Goal: Task Accomplishment & Management: Use online tool/utility

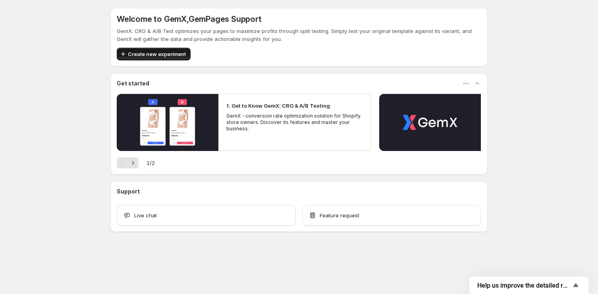
click at [164, 55] on span "Create new experiment" at bounding box center [157, 54] width 58 height 8
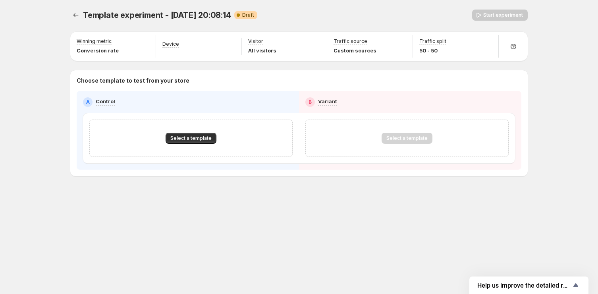
click at [166, 121] on div "Select a template" at bounding box center [190, 137] width 203 height 37
click at [192, 138] on span "Select a template" at bounding box center [190, 138] width 41 height 6
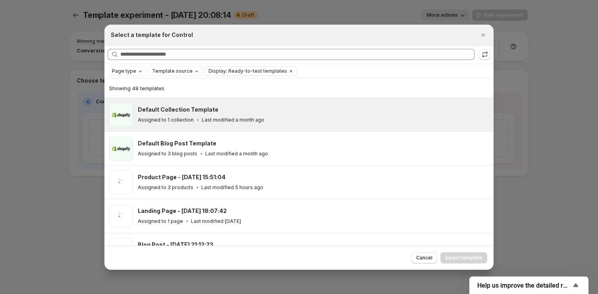
click at [174, 109] on h3 "Default Collection Template" at bounding box center [178, 110] width 81 height 8
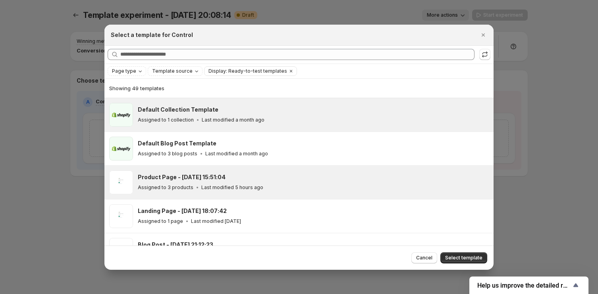
click at [258, 189] on div "Assigned to 3 products Last modified 5 hours ago" at bounding box center [312, 187] width 349 height 8
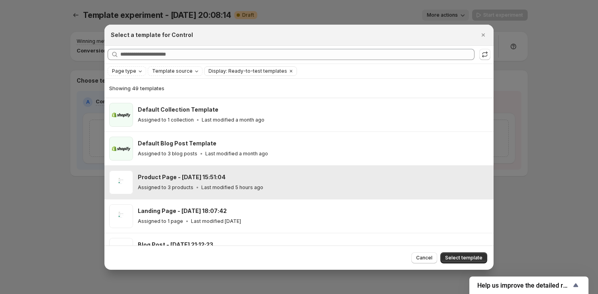
click at [261, 171] on div "Product Page - [DATE] 15:51:04 Assigned to 3 products Last modified 5 hours ago" at bounding box center [313, 182] width 351 height 24
click at [295, 185] on div "Assigned to 3 products Last modified 5 hours ago" at bounding box center [312, 187] width 349 height 8
click at [450, 254] on span "Select template" at bounding box center [463, 257] width 37 height 6
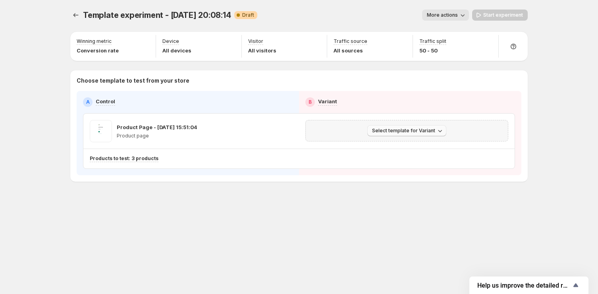
click at [438, 131] on icon "button" at bounding box center [440, 131] width 8 height 8
click at [74, 20] on div at bounding box center [76, 15] width 13 height 11
click at [74, 18] on icon "Experiments" at bounding box center [76, 15] width 8 height 8
